Goal: Task Accomplishment & Management: Manage account settings

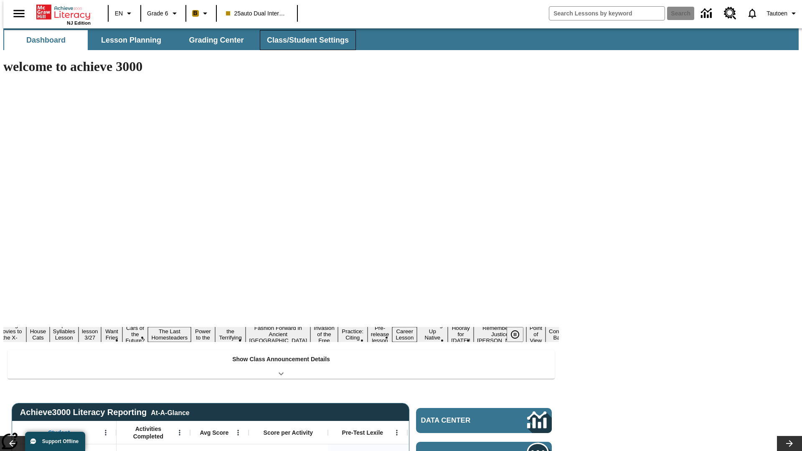
click at [303, 40] on button "Class/Student Settings" at bounding box center [308, 40] width 96 height 20
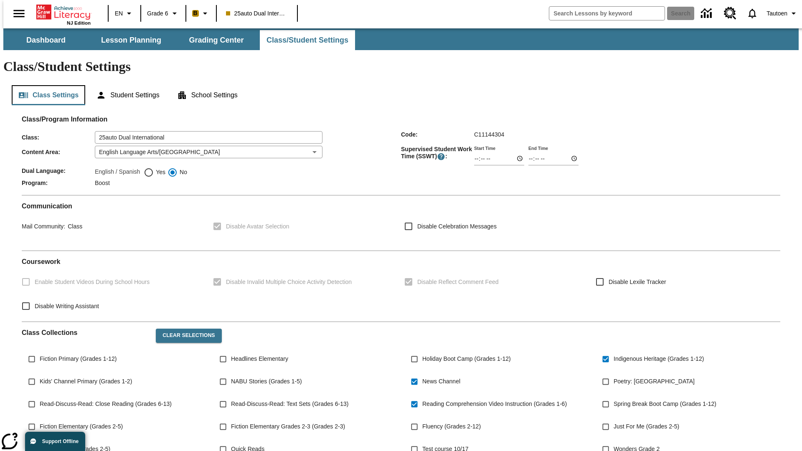
click at [45, 85] on button "Class Settings" at bounding box center [49, 95] width 74 height 20
click at [155, 168] on span "Yes" at bounding box center [160, 172] width 12 height 9
click at [154, 168] on input "Yes" at bounding box center [149, 173] width 10 height 10
radio input "true"
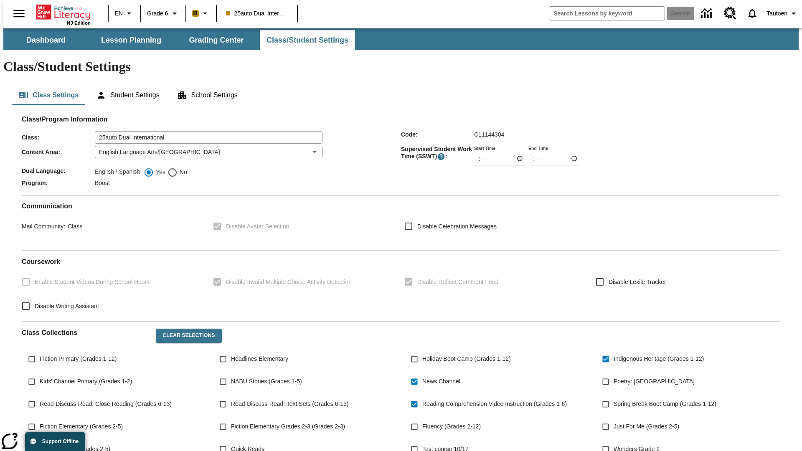
scroll to position [122, 0]
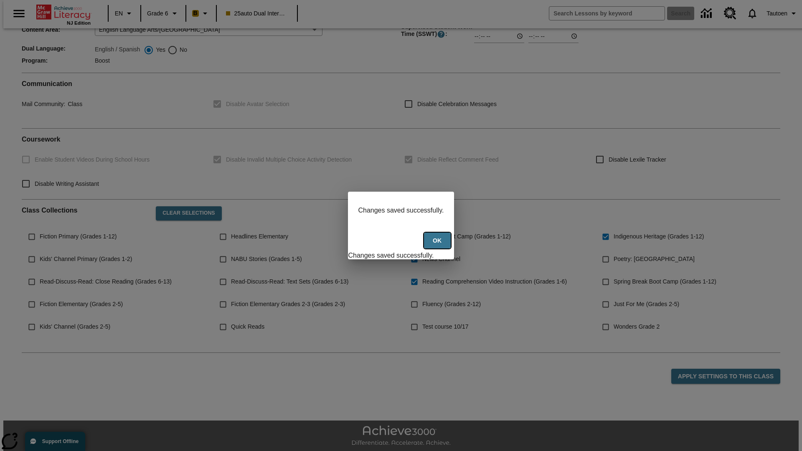
click at [438, 245] on button "Ok" at bounding box center [437, 241] width 27 height 16
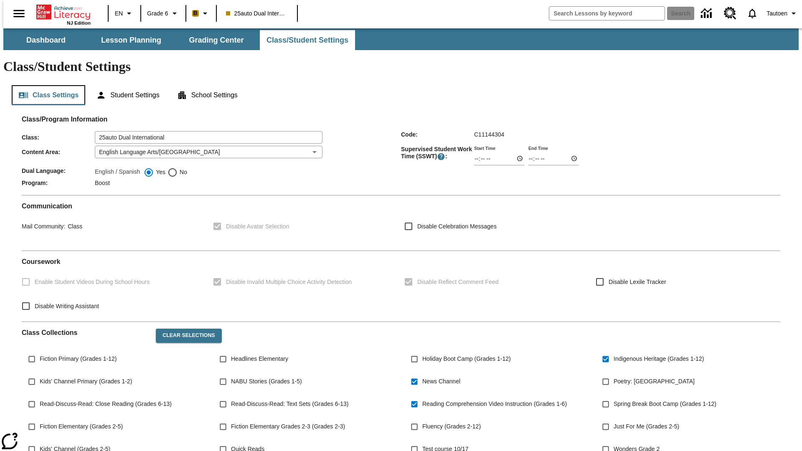
click at [45, 85] on button "Class Settings" at bounding box center [49, 95] width 74 height 20
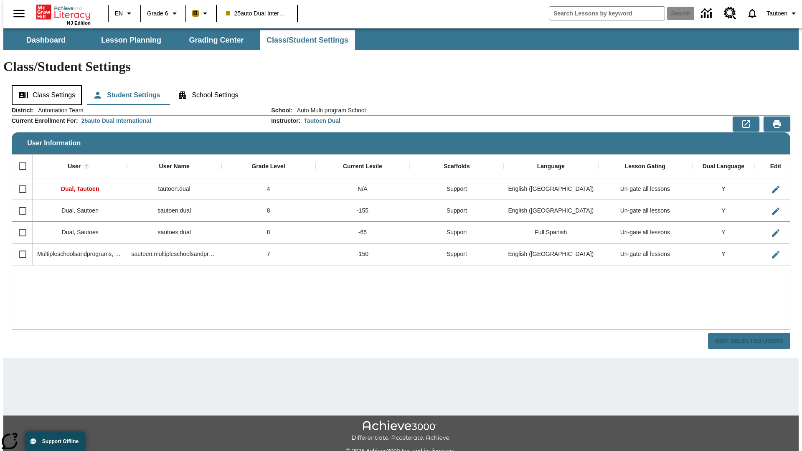
click at [44, 85] on button "Class Settings" at bounding box center [47, 95] width 70 height 20
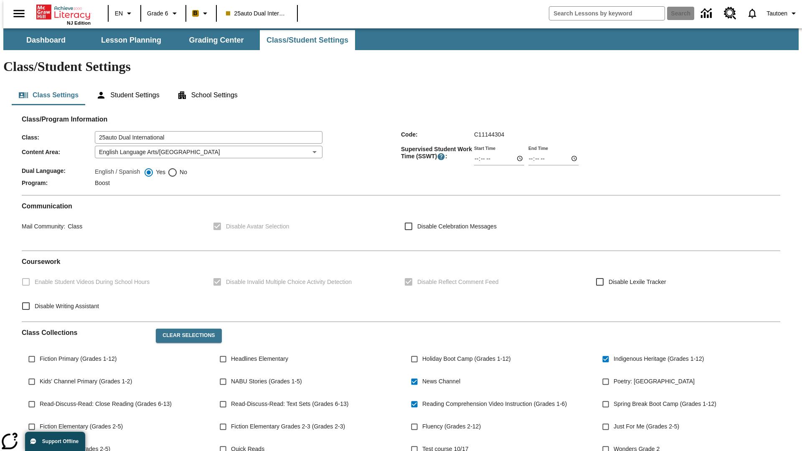
click at [178, 168] on span "No" at bounding box center [183, 172] width 10 height 9
click at [178, 168] on input "No" at bounding box center [173, 173] width 10 height 10
radio input "true"
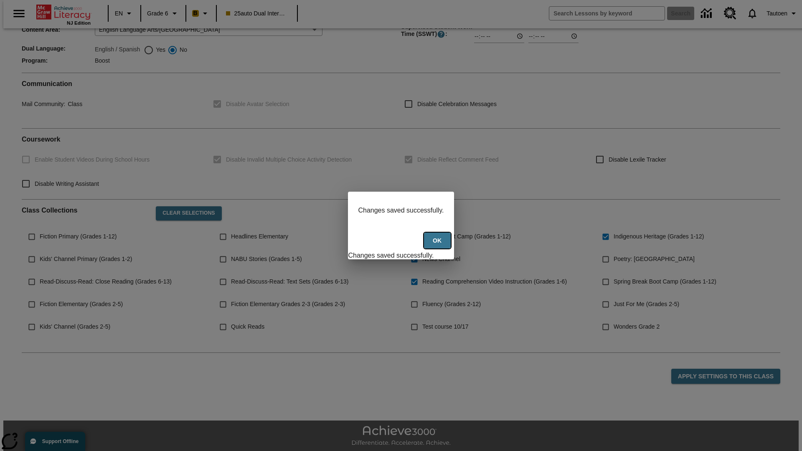
click at [438, 245] on button "Ok" at bounding box center [437, 241] width 27 height 16
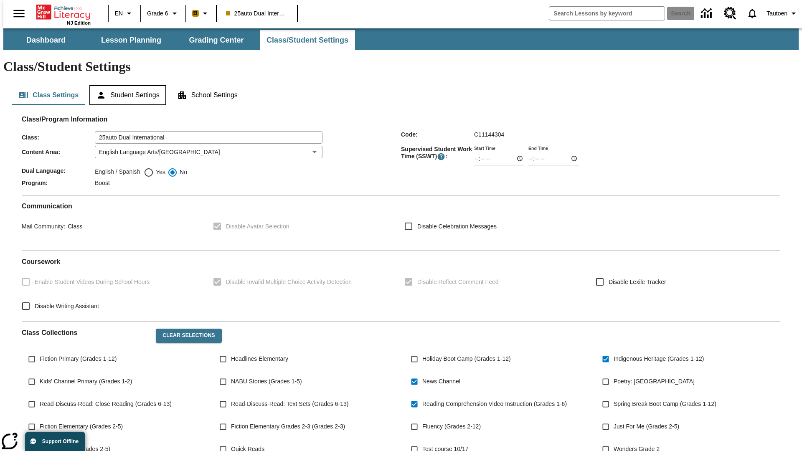
click at [126, 85] on button "Student Settings" at bounding box center [127, 95] width 76 height 20
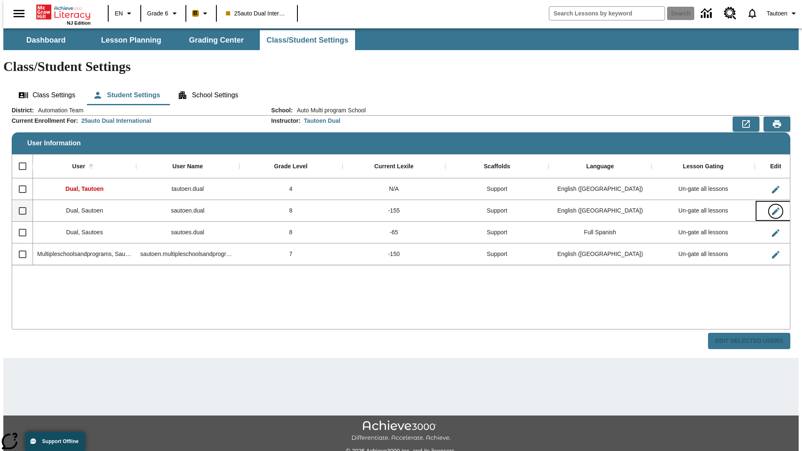
click at [772, 208] on icon "Edit User" at bounding box center [776, 212] width 8 height 8
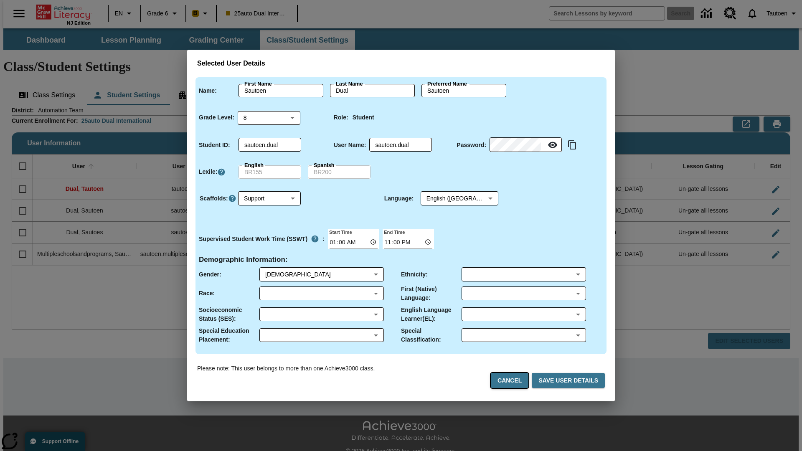
click at [513, 381] on button "Cancel" at bounding box center [510, 380] width 38 height 15
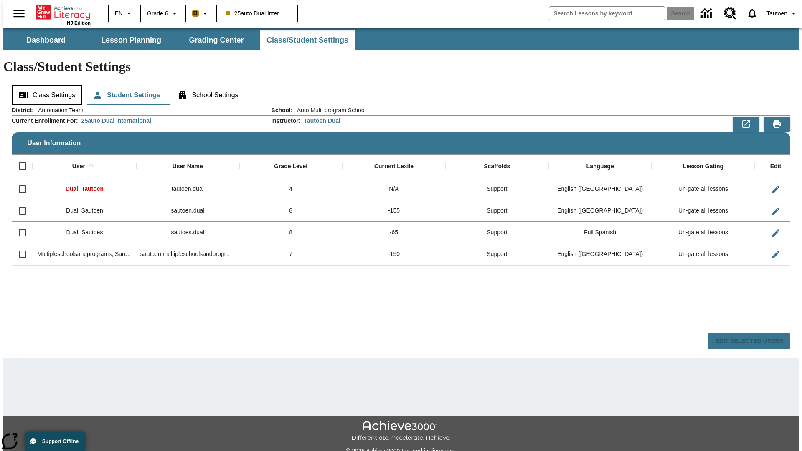
click at [44, 85] on button "Class Settings" at bounding box center [47, 95] width 70 height 20
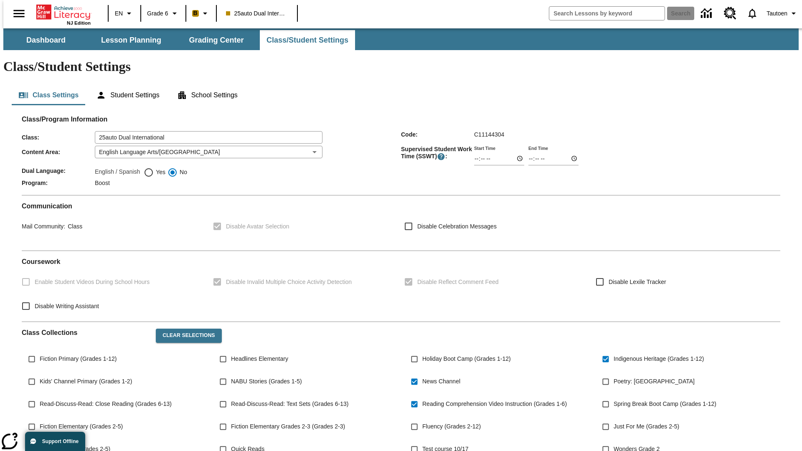
click at [155, 168] on span "Yes" at bounding box center [160, 172] width 12 height 9
click at [154, 168] on input "Yes" at bounding box center [149, 173] width 10 height 10
radio input "true"
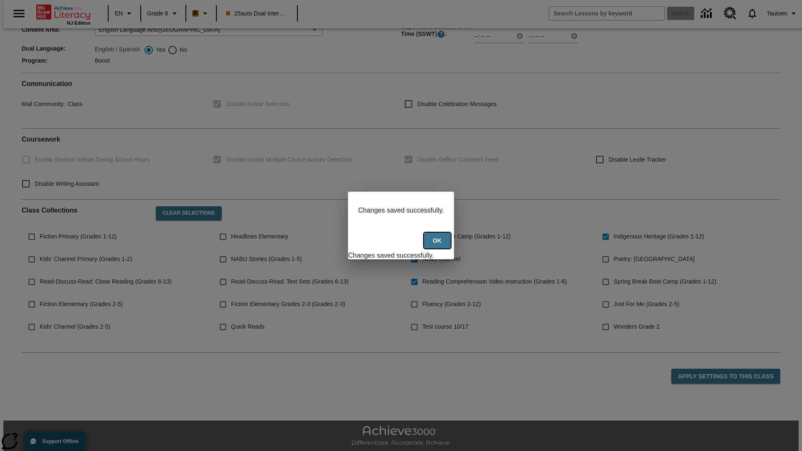
click at [438, 245] on button "Ok" at bounding box center [437, 241] width 27 height 16
